Goal: Task Accomplishment & Management: Manage account settings

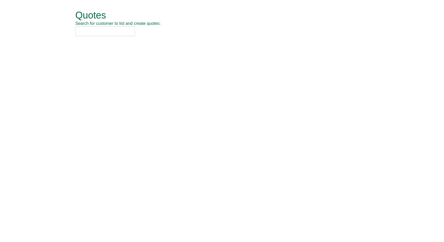
click at [115, 31] on input "text" at bounding box center [105, 31] width 60 height 10
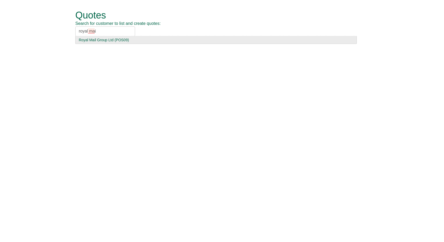
type input "royal mai"
click at [122, 40] on div "Royal Mail Group Ltd (POS09)" at bounding box center [216, 39] width 275 height 5
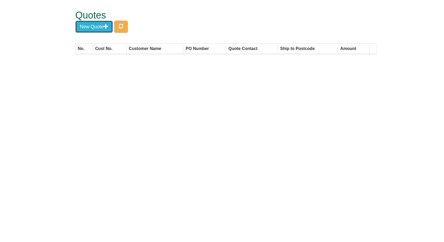
click at [106, 27] on span "button" at bounding box center [106, 26] width 5 height 5
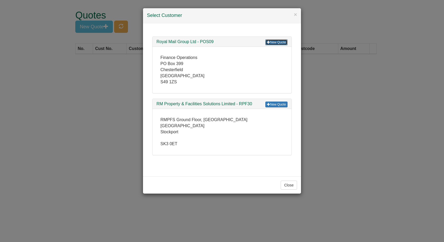
click at [282, 42] on link "New Quote" at bounding box center [276, 42] width 22 height 6
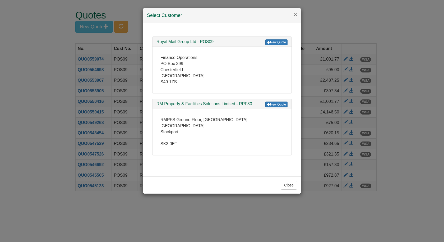
click at [294, 14] on button "×" at bounding box center [295, 15] width 3 height 6
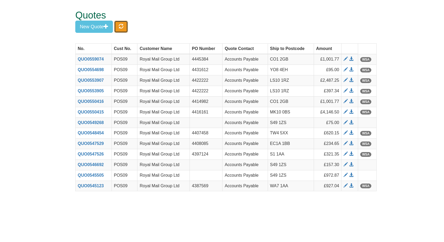
click at [118, 28] on button "button" at bounding box center [121, 27] width 14 height 12
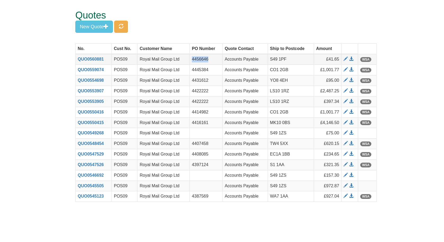
drag, startPoint x: 211, startPoint y: 57, endPoint x: 191, endPoint y: 58, distance: 19.9
click at [191, 58] on td "4456646" at bounding box center [206, 59] width 33 height 11
copy td "4456646"
click at [352, 59] on span at bounding box center [351, 59] width 4 height 4
click at [97, 27] on button "New Quote" at bounding box center [94, 27] width 38 height 12
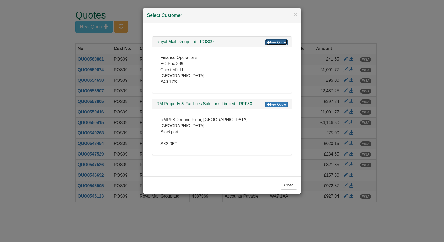
click at [272, 43] on link "New Quote" at bounding box center [276, 42] width 22 height 6
click at [296, 13] on button "×" at bounding box center [295, 15] width 3 height 6
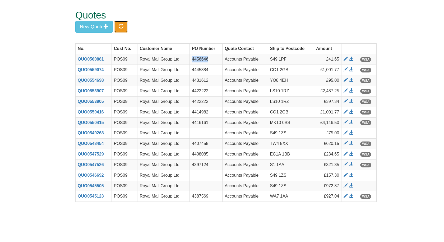
click at [125, 26] on button "button" at bounding box center [121, 27] width 14 height 12
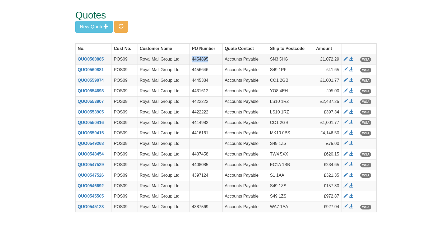
drag, startPoint x: 209, startPoint y: 59, endPoint x: 191, endPoint y: 57, distance: 17.3
click at [191, 57] on td "4454895" at bounding box center [206, 59] width 33 height 11
copy td "4454895"
click at [351, 59] on span at bounding box center [351, 59] width 4 height 4
click at [87, 28] on button "New Quote" at bounding box center [94, 27] width 38 height 12
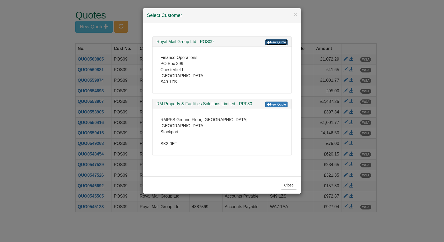
click at [274, 42] on link "New Quote" at bounding box center [276, 42] width 22 height 6
click at [296, 14] on button "×" at bounding box center [295, 15] width 3 height 6
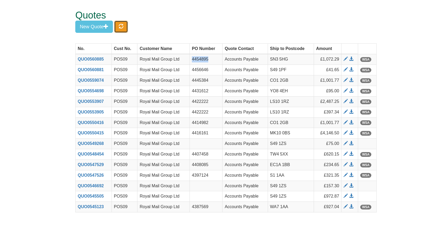
click at [121, 25] on span "button" at bounding box center [121, 26] width 5 height 5
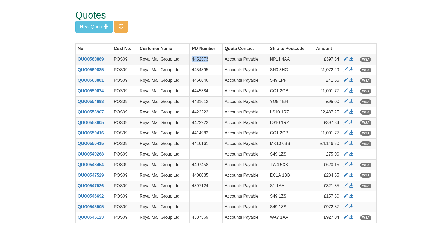
drag, startPoint x: 213, startPoint y: 58, endPoint x: 192, endPoint y: 61, distance: 21.1
click at [192, 61] on td "4452573" at bounding box center [206, 59] width 33 height 11
copy td "4452573"
click at [351, 59] on span at bounding box center [351, 59] width 4 height 4
copy td "4452573"
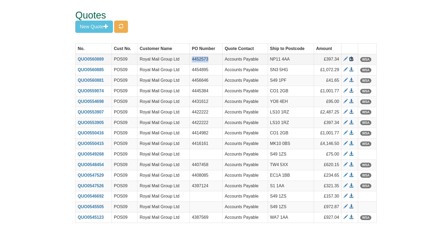
click at [351, 59] on span at bounding box center [351, 59] width 4 height 4
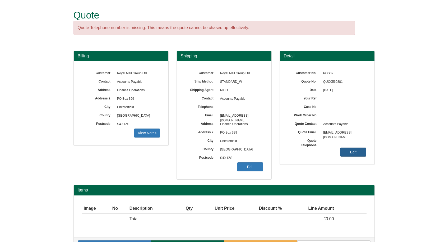
click at [360, 150] on link "Edit" at bounding box center [353, 152] width 26 height 9
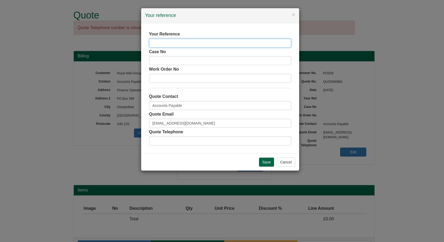
click at [192, 40] on input "text" at bounding box center [220, 43] width 142 height 9
paste input "4456646"
type input "4456646"
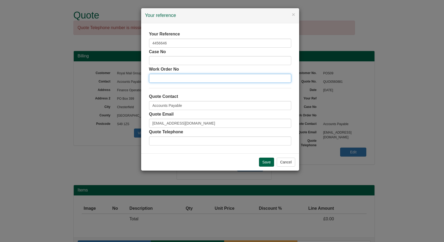
click at [172, 77] on input "text" at bounding box center [220, 78] width 142 height 9
paste input "4456646"
type input "4456646"
click at [266, 163] on input "Save" at bounding box center [266, 162] width 15 height 9
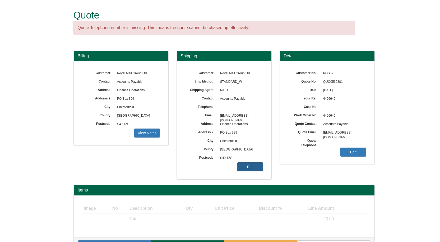
click at [246, 163] on link "Edit" at bounding box center [250, 166] width 26 height 9
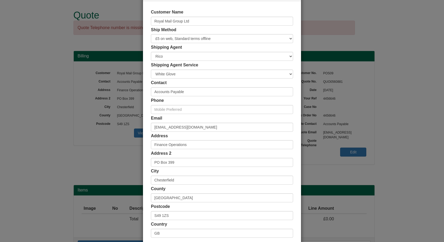
scroll to position [51, 0]
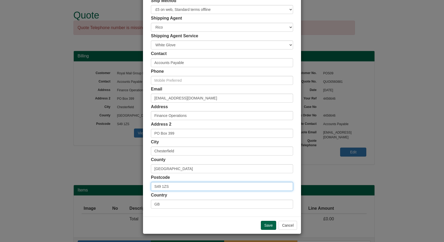
click at [178, 188] on input "S49 1ZS" at bounding box center [222, 186] width 142 height 9
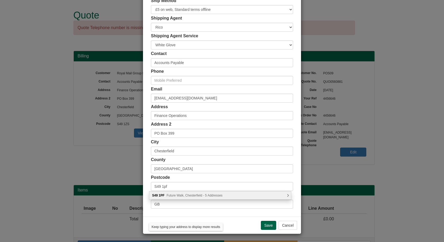
click at [182, 196] on span "Future Walk, Chesterfield - 5 Addresses" at bounding box center [195, 196] width 56 height 4
type input "S49 1PF"
click at [182, 196] on div "Post Office, 1 Future Walk West Bars Chesterfield, S49 1PF" at bounding box center [220, 195] width 142 height 8
type input "Post Office"
type input "1 Future Walk, West Bars"
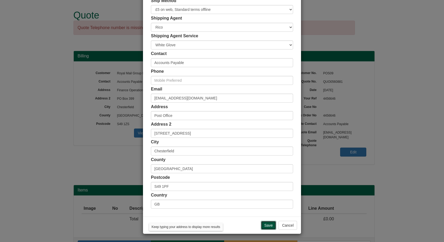
click at [264, 222] on input "Save" at bounding box center [268, 225] width 15 height 9
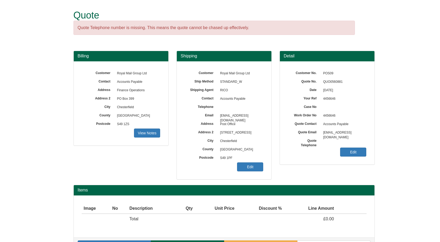
scroll to position [16, 0]
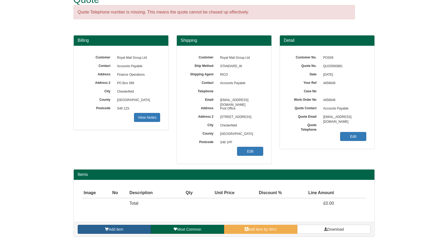
click at [116, 231] on span "Add item" at bounding box center [116, 229] width 15 height 4
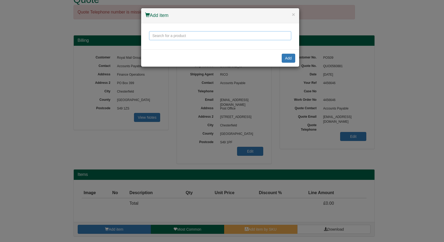
click at [181, 31] on input "text" at bounding box center [220, 35] width 142 height 9
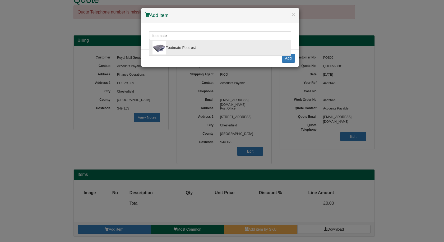
click at [178, 43] on div "Footmate Footrest" at bounding box center [220, 47] width 135 height 13
type input "Footmate Footrest"
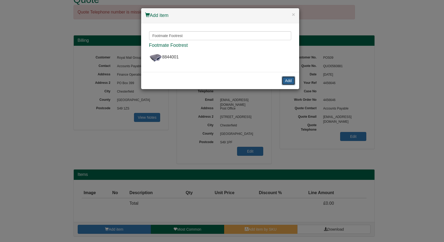
click at [287, 76] on button "Add" at bounding box center [288, 80] width 13 height 9
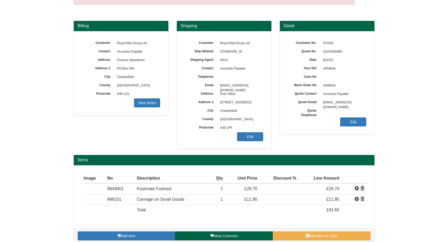
scroll to position [37, 0]
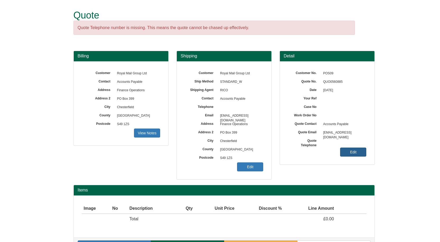
click at [348, 152] on link "Edit" at bounding box center [353, 152] width 26 height 9
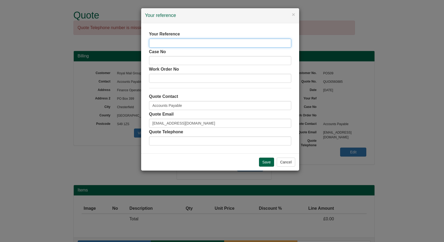
click at [208, 43] on input "text" at bounding box center [220, 43] width 142 height 9
paste input "4454895"
type input "4454895"
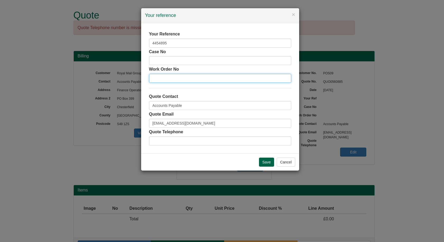
click at [189, 77] on input "text" at bounding box center [220, 78] width 142 height 9
paste input "4454895"
type input "4454895"
click at [265, 163] on input "Save" at bounding box center [266, 162] width 15 height 9
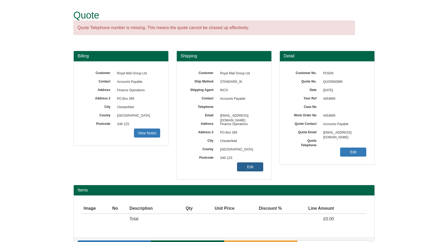
click at [244, 166] on link "Edit" at bounding box center [250, 166] width 26 height 9
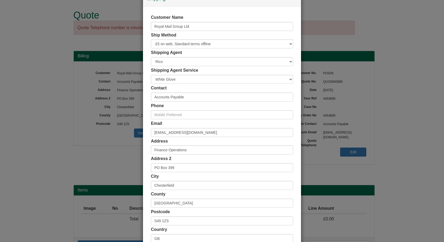
scroll to position [51, 0]
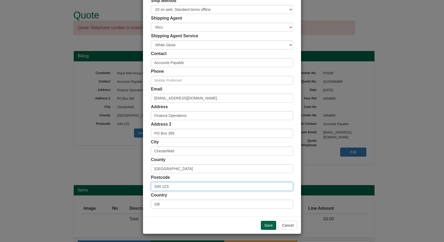
drag, startPoint x: 176, startPoint y: 187, endPoint x: 126, endPoint y: 189, distance: 50.0
click at [126, 189] on div "× Shipping Customer Name Royal Mail Group Ltd Ship Method Free of Charge £5 Fla…" at bounding box center [222, 121] width 444 height 242
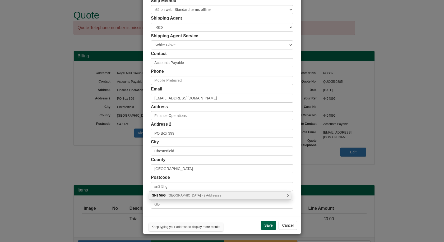
click at [192, 194] on span "[GEOGRAPHIC_DATA] - 2 Addresses" at bounding box center [194, 196] width 53 height 4
type input "SN3 5HG"
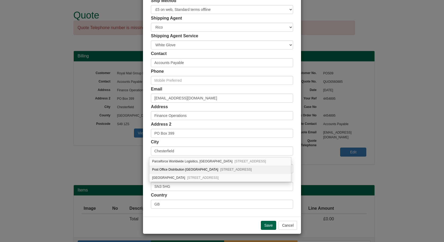
click at [194, 167] on div "Post Office Distribution [GEOGRAPHIC_DATA][STREET_ADDRESS]" at bounding box center [220, 170] width 142 height 8
type input "Post Office Distribution Centre"
type input "[GEOGRAPHIC_DATA]"
type input "Swindon"
type input "[GEOGRAPHIC_DATA]"
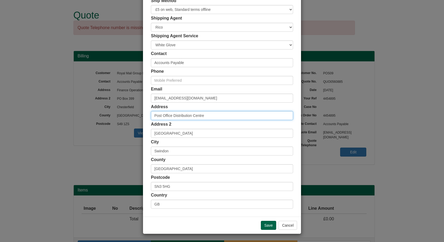
click at [185, 117] on input "Post Office Distribution Centre" at bounding box center [222, 115] width 142 height 9
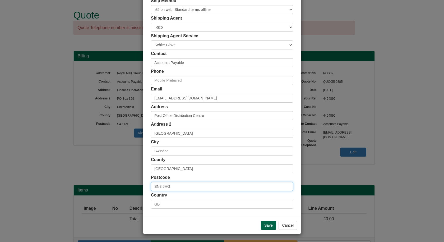
click at [175, 185] on input "SN3 5HG" at bounding box center [222, 186] width 142 height 9
click at [263, 222] on input "Save" at bounding box center [268, 225] width 15 height 9
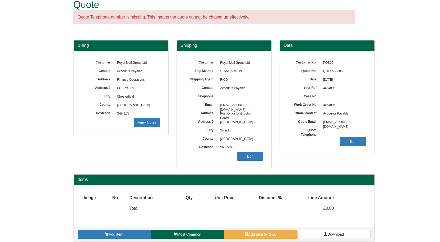
scroll to position [16, 0]
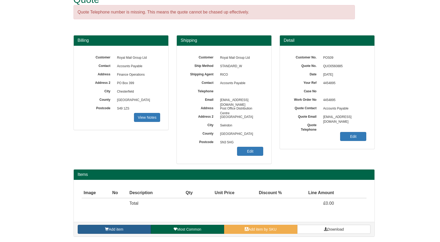
click at [116, 229] on span "Add item" at bounding box center [116, 229] width 15 height 4
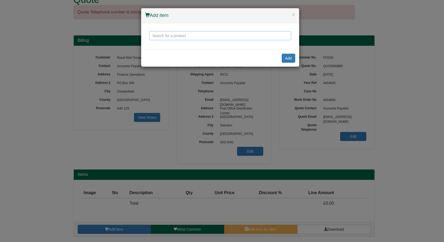
click at [180, 33] on input "text" at bounding box center [220, 35] width 142 height 9
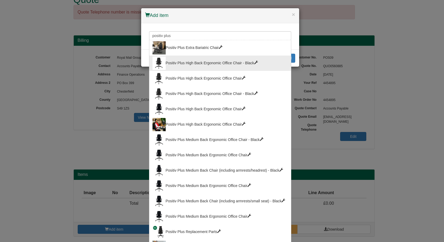
click at [182, 57] on div "Positiv Plus High Back Ergonomic Office Chair - Black" at bounding box center [220, 63] width 135 height 13
type input "Positiv Plus High Back Ergonomic Office Chair - Black"
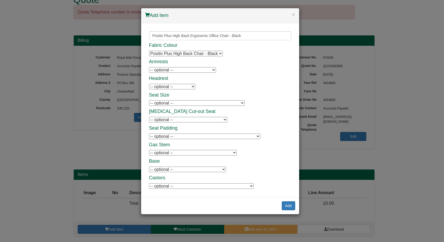
click at [180, 71] on select "-- optional -- Positiv Plus Adjustable Armrests Positiv Plus Adjustable Armrests" at bounding box center [182, 70] width 67 height 6
select select "9787701"
click at [149, 67] on select "-- optional -- Positiv Plus Adjustable Armrests Positiv Plus Adjustable Armrests" at bounding box center [182, 70] width 67 height 6
click at [176, 88] on select "-- optional -- Positiv Plus Headrest Positiv Plus Headrest Positiv Plus Headrest" at bounding box center [172, 87] width 46 height 6
select select "100144358"
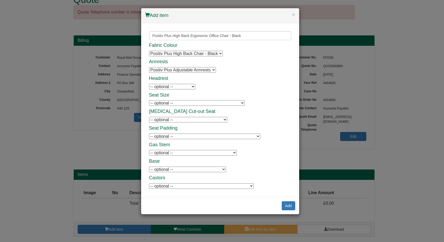
click at [149, 84] on select "-- optional -- Positiv Plus Headrest Positiv Plus Headrest Positiv Plus Headrest" at bounding box center [172, 87] width 46 height 6
click at [177, 102] on select "-- optional -- XL Seat - 540(w) x 570(d) mm (no seat slide) XL Seat - 540(w) x …" at bounding box center [197, 103] width 96 height 6
select select "9787750"
click at [149, 100] on select "-- optional -- XL Seat - 540(w) x 570(d) mm (no seat slide) XL Seat - 540(w) x …" at bounding box center [197, 103] width 96 height 6
click at [229, 122] on div "Fabric Colour Positiv Plus High Back Chair - Black Positiv Plus High Back Chair…" at bounding box center [220, 116] width 142 height 146
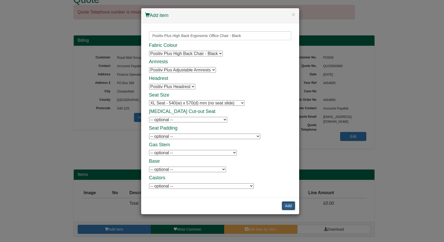
click at [289, 206] on button "Add" at bounding box center [288, 205] width 13 height 9
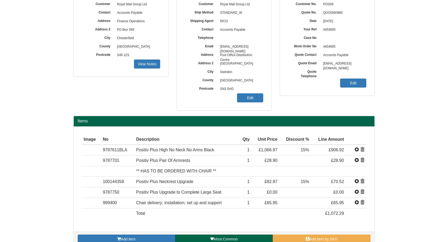
scroll to position [79, 0]
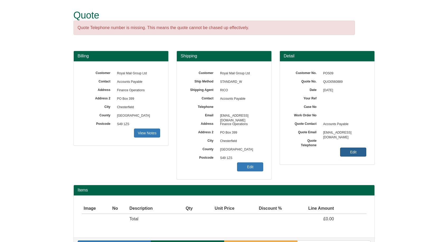
click at [361, 150] on link "Edit" at bounding box center [353, 152] width 26 height 9
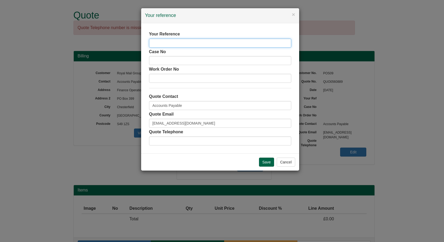
click at [177, 40] on input "text" at bounding box center [220, 43] width 142 height 9
paste input "4452573"
type input "4452573"
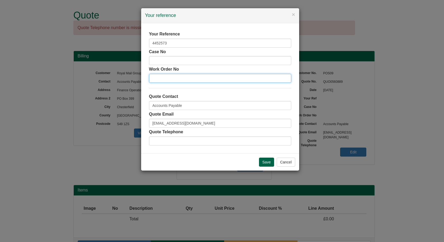
click at [178, 79] on input "text" at bounding box center [220, 78] width 142 height 9
paste input "4452573"
type input "4452573"
click at [265, 161] on input "Save" at bounding box center [266, 162] width 15 height 9
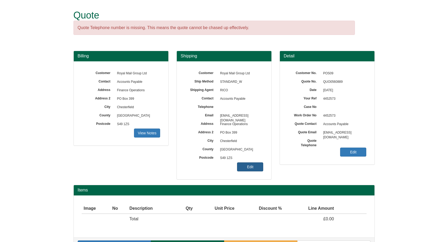
click at [251, 167] on link "Edit" at bounding box center [250, 166] width 26 height 9
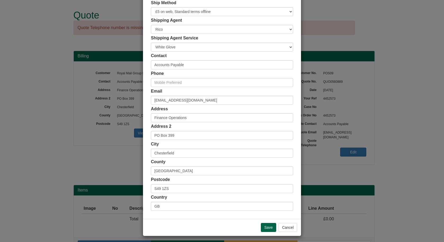
scroll to position [51, 0]
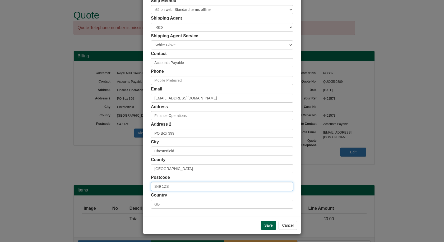
drag, startPoint x: 176, startPoint y: 187, endPoint x: 143, endPoint y: 185, distance: 33.6
click at [143, 185] on div "Customer Name Royal Mail Group Ltd Ship Method Free of Charge £5 Flat Rate £7.5…" at bounding box center [222, 94] width 158 height 244
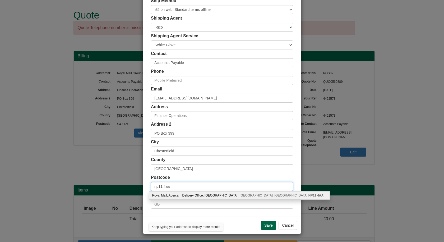
type input "np11 4aa"
click at [186, 196] on div "Royal Mail, Abercarn Delivery Office, [GEOGRAPHIC_DATA]" at bounding box center [239, 195] width 181 height 8
type input "Royal Mail"
type input "Abercarn Delivery Office, [GEOGRAPHIC_DATA], [GEOGRAPHIC_DATA]"
type input "[GEOGRAPHIC_DATA]"
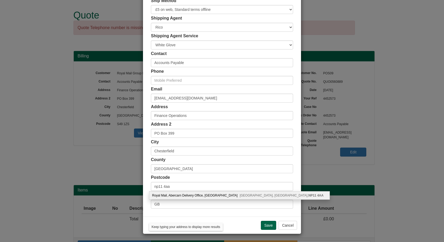
type input "Caerphilly"
type input "NP11 4AA"
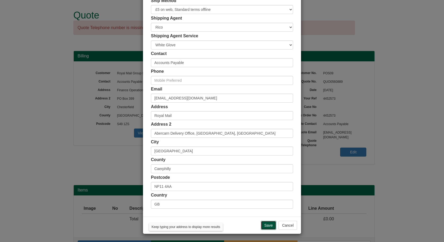
click at [270, 227] on input "Save" at bounding box center [268, 225] width 15 height 9
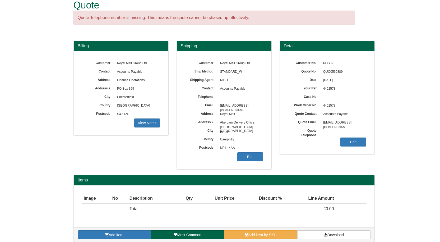
scroll to position [16, 0]
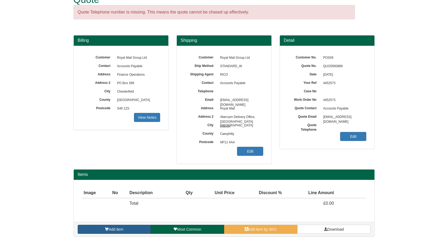
click at [130, 227] on link "Add item" at bounding box center [114, 229] width 73 height 9
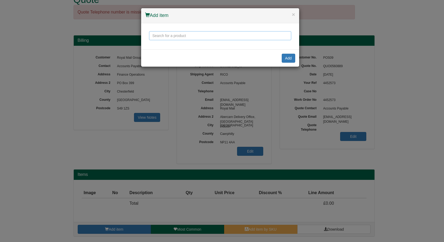
click at [195, 33] on input "text" at bounding box center [220, 35] width 142 height 9
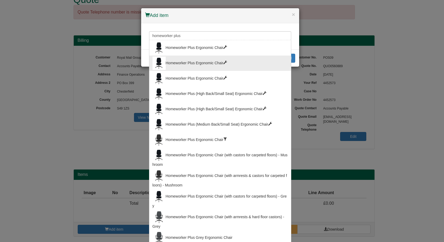
click at [185, 57] on div "Homeworker Plus Ergonomic Chair" at bounding box center [220, 63] width 135 height 13
type input "Homeworker Plus Ergonomic Chair"
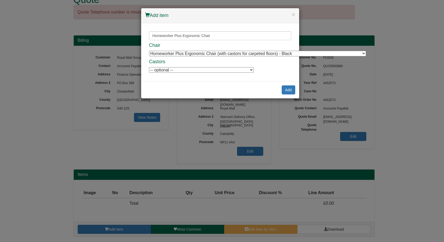
click at [185, 52] on select "Homeworker Plus Ergonomic Chair (with castors for carpeted floors) - Black Home…" at bounding box center [257, 54] width 217 height 6
select select "9900004"
click at [149, 51] on select "Homeworker Plus Ergonomic Chair (with castors for carpeted floors) - Black Home…" at bounding box center [257, 54] width 217 height 6
click at [178, 70] on select "-- optional -- Positiv Soft Wheel Castors For Hard Floors (set of 5) Positiv So…" at bounding box center [201, 70] width 105 height 6
select select "9994719"
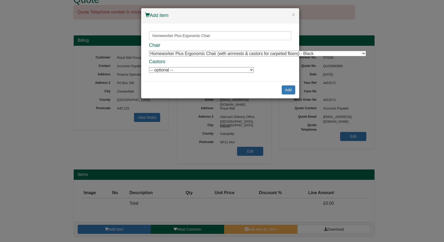
click at [149, 67] on select "-- optional -- Positiv Soft Wheel Castors For Hard Floors (set of 5) Positiv So…" at bounding box center [201, 70] width 105 height 6
click at [289, 89] on button "Add" at bounding box center [288, 89] width 13 height 9
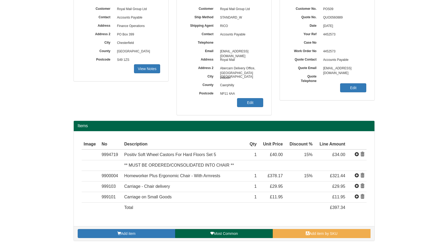
scroll to position [68, 0]
